Goal: Information Seeking & Learning: Learn about a topic

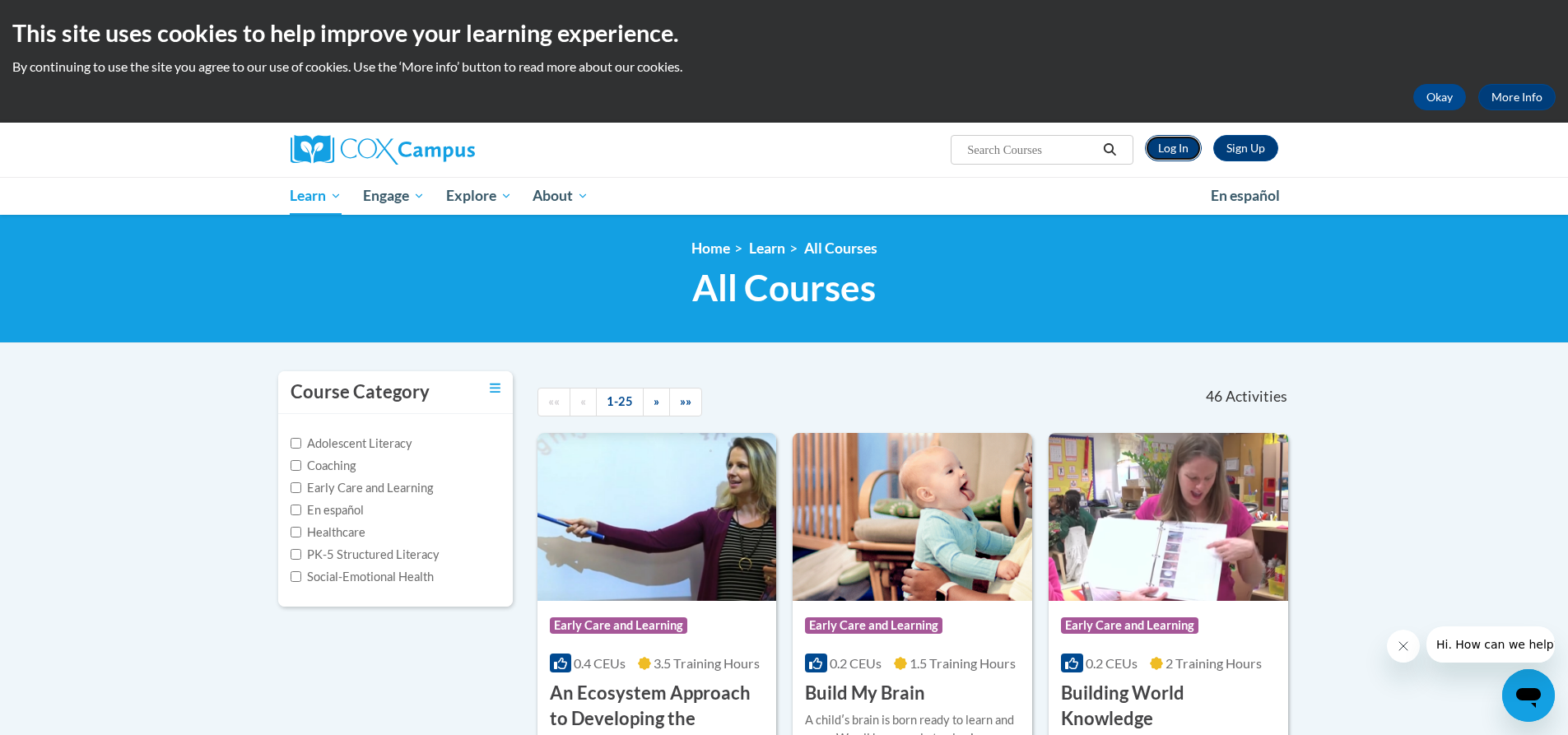
click at [1153, 135] on link "Log In" at bounding box center [1173, 148] width 57 height 27
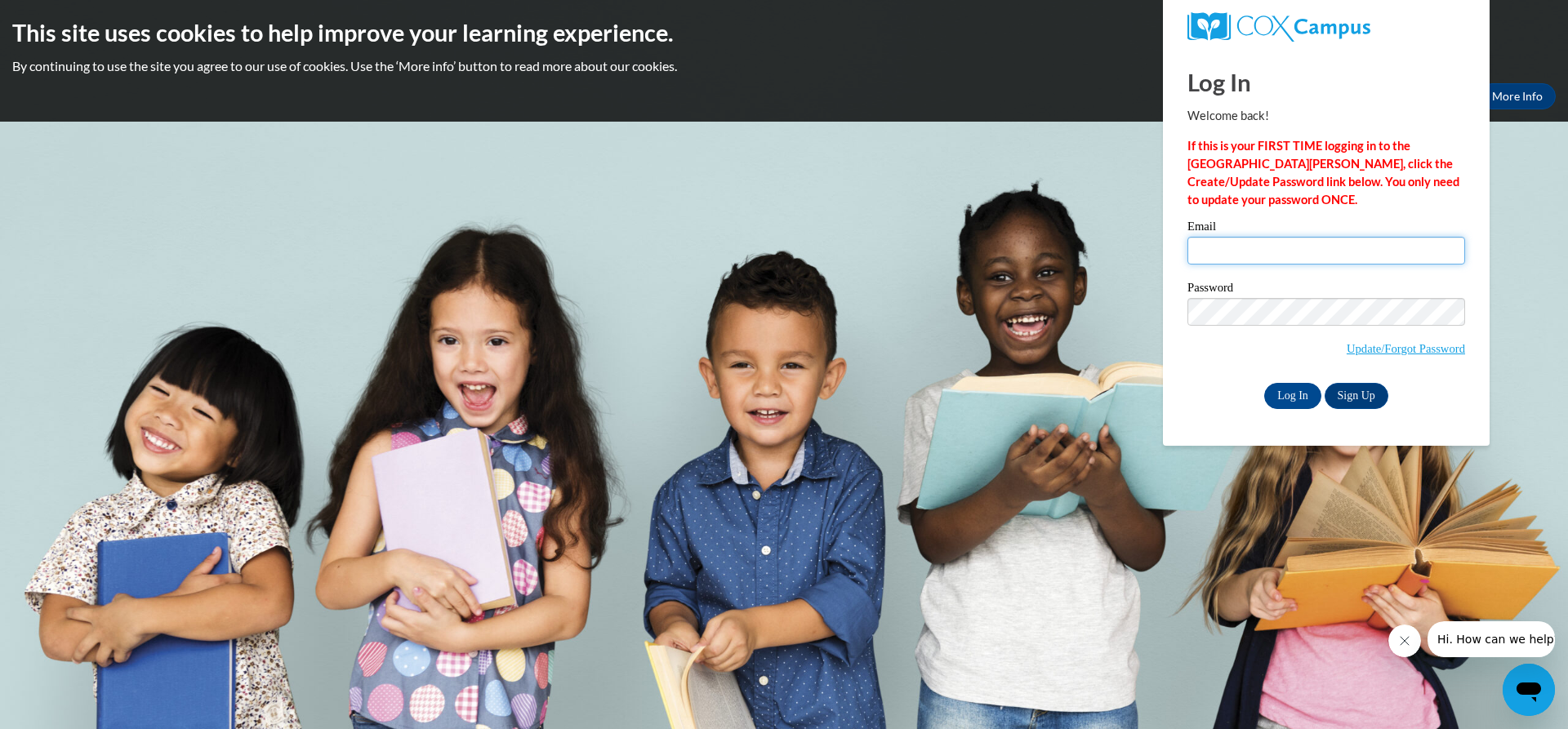
click at [1331, 238] on input "Email" at bounding box center [1326, 251] width 278 height 28
type input "chadwickfarm374@gmail.com"
click at [1301, 385] on input "Log In" at bounding box center [1293, 396] width 58 height 26
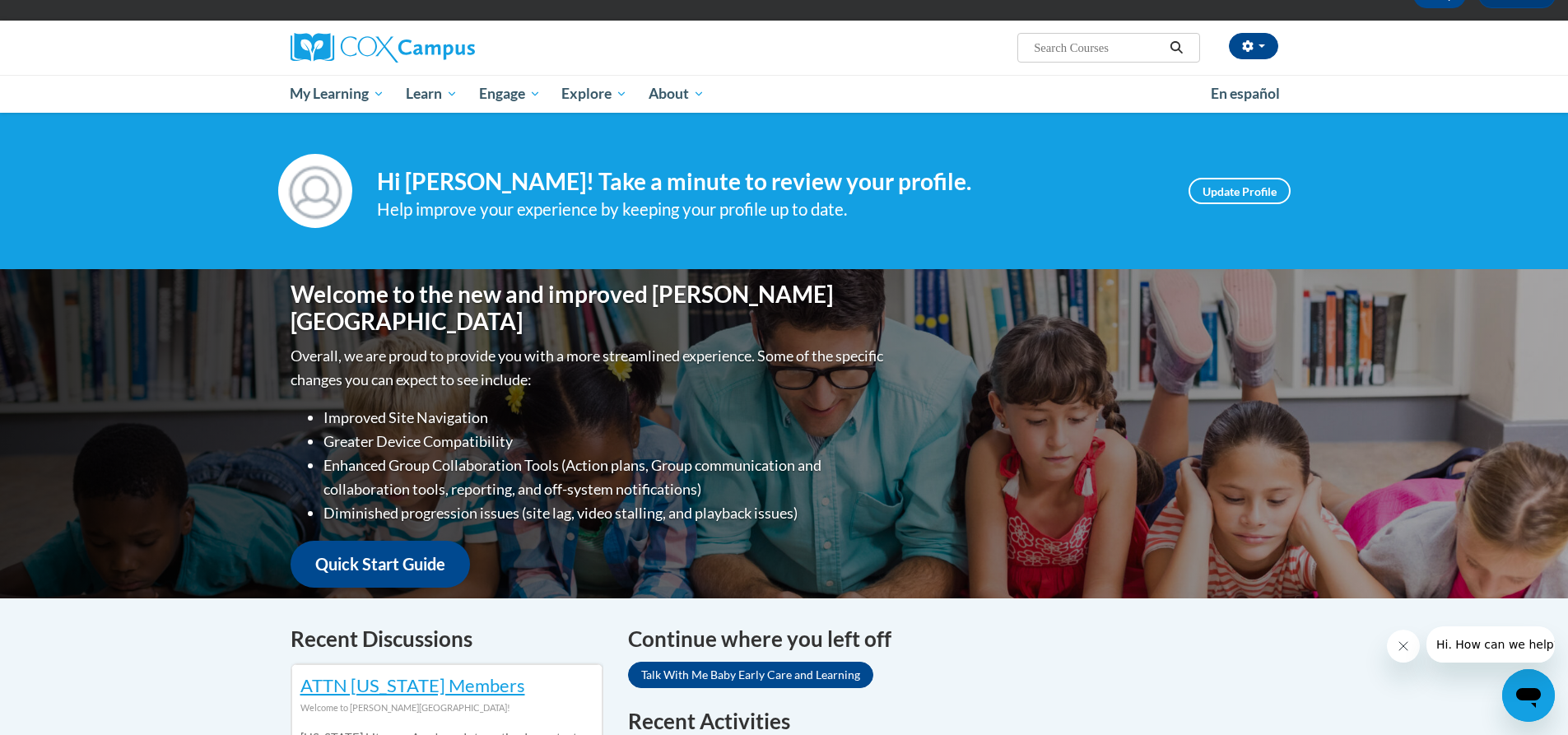
scroll to position [82, 0]
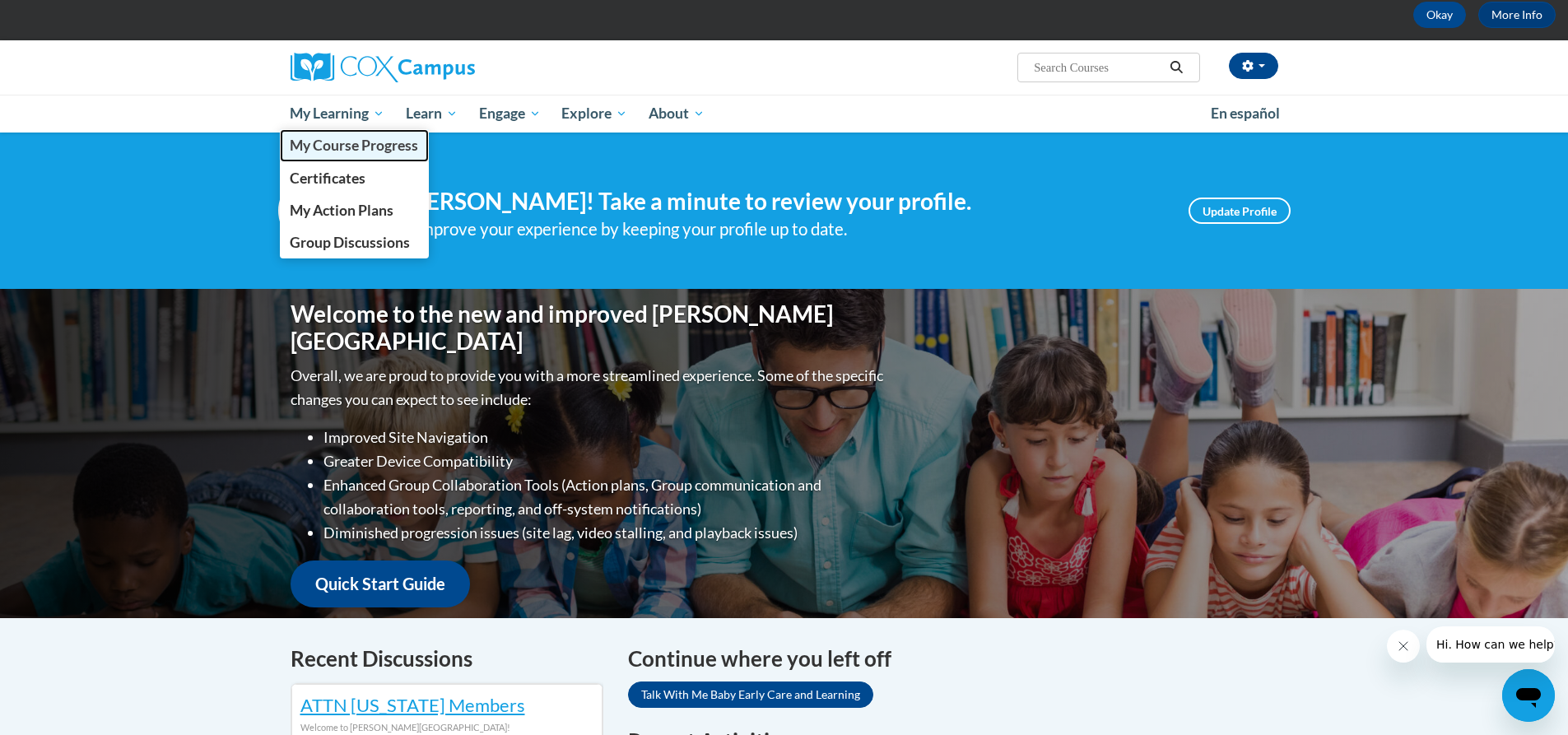
click at [352, 147] on span "My Course Progress" at bounding box center [354, 145] width 128 height 17
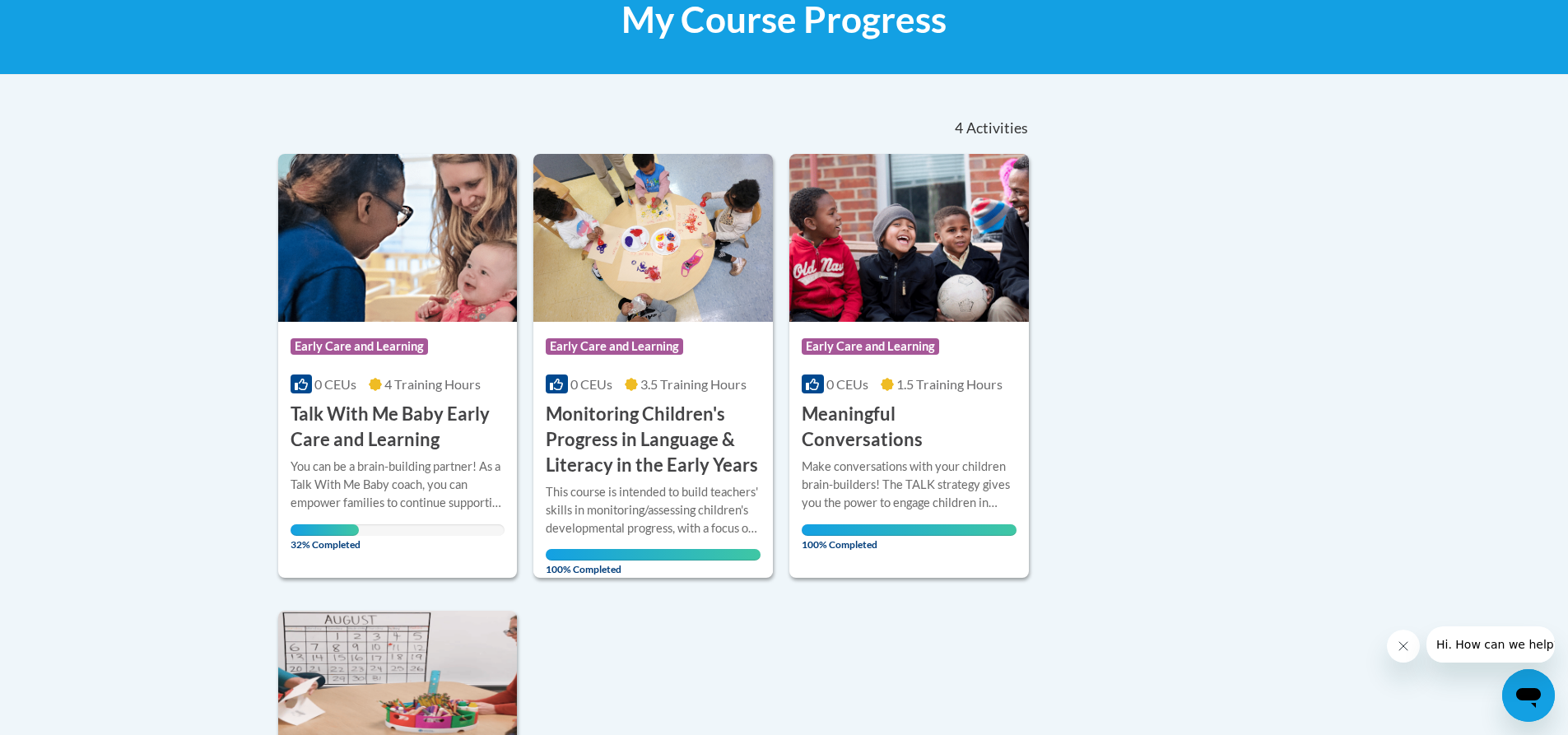
scroll to position [329, 0]
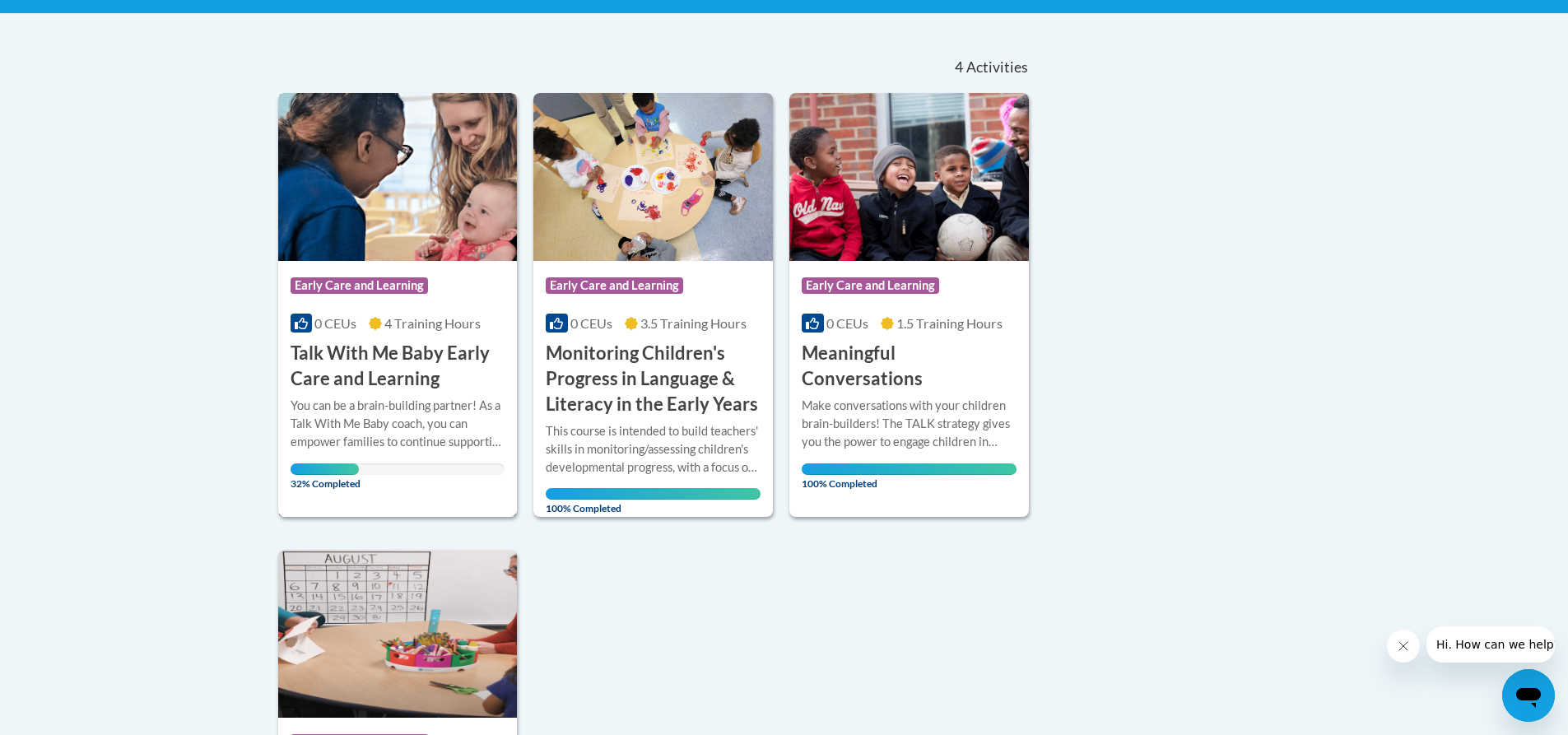
click at [382, 406] on div "You can be a brain-building partner! As a Talk With Me Baby coach, you can empo…" at bounding box center [398, 424] width 215 height 55
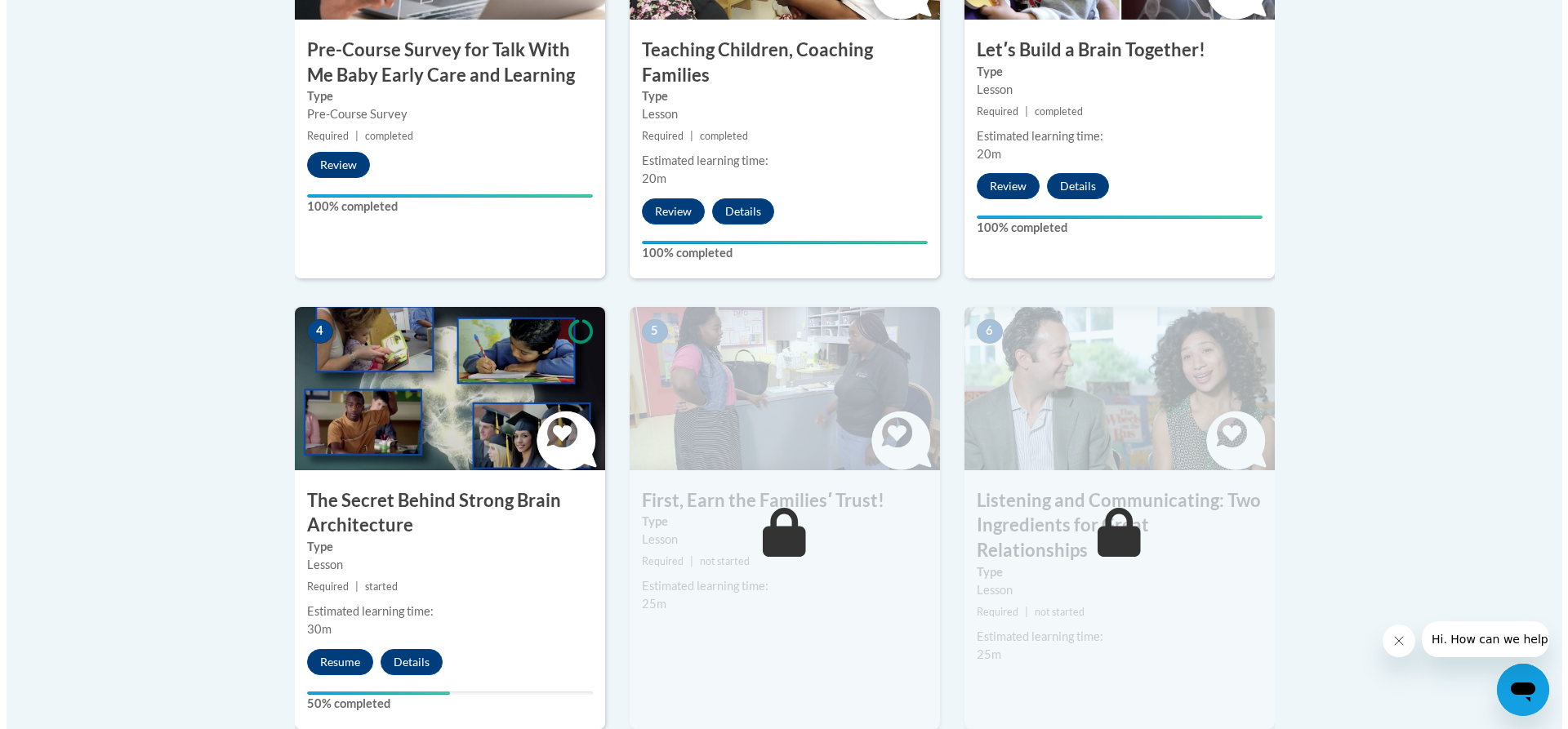
scroll to position [816, 0]
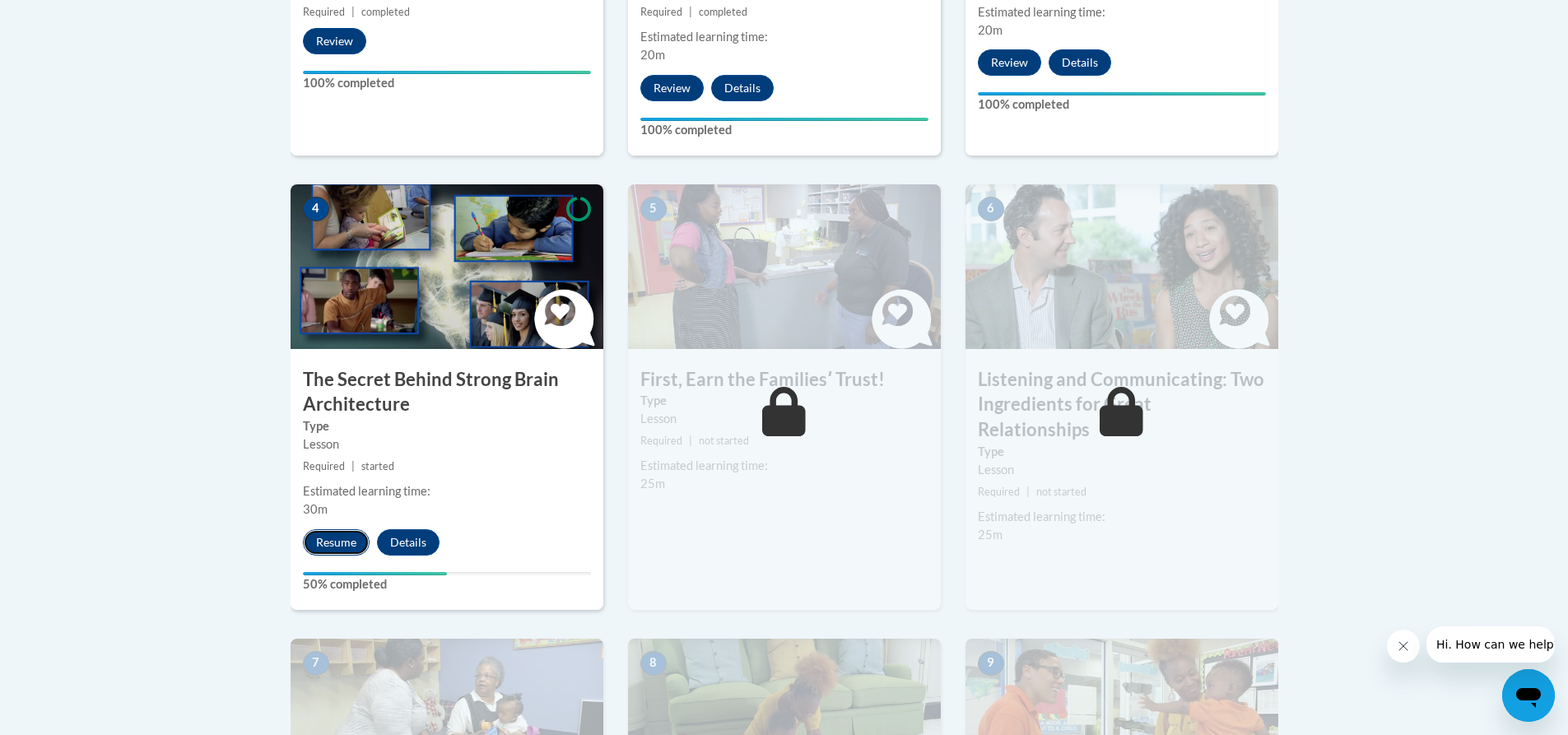
click at [346, 549] on button "Resume" at bounding box center [336, 543] width 66 height 27
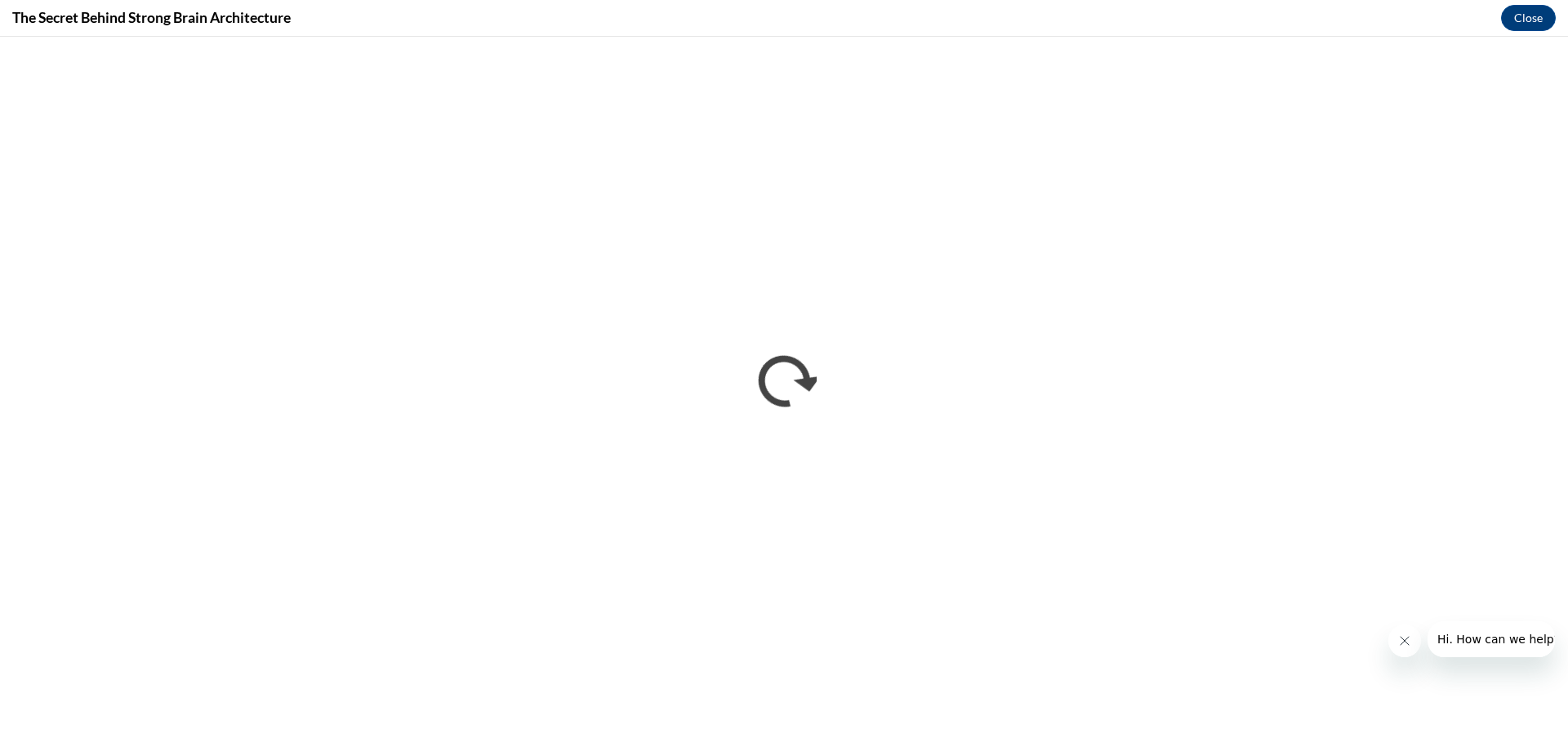
scroll to position [0, 0]
